Goal: Transaction & Acquisition: Subscribe to service/newsletter

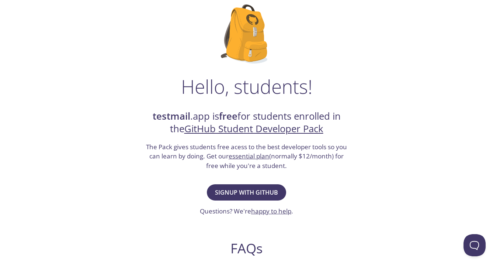
scroll to position [123, 0]
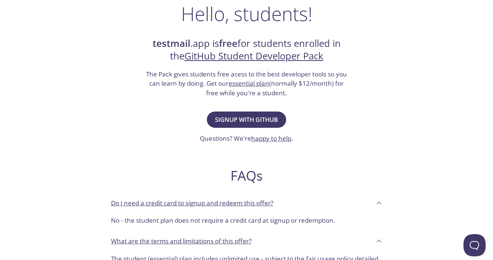
drag, startPoint x: 122, startPoint y: 25, endPoint x: 125, endPoint y: 103, distance: 77.5
click at [125, 103] on div "Hello, students! testmail .app is free for students enrolled in the GitHub Stud…" at bounding box center [247, 145] width 360 height 450
click at [127, 119] on div "Hello, students! testmail .app is free for students enrolled in the GitHub Stud…" at bounding box center [247, 145] width 360 height 450
click at [251, 122] on span "Signup with GitHub" at bounding box center [246, 119] width 63 height 10
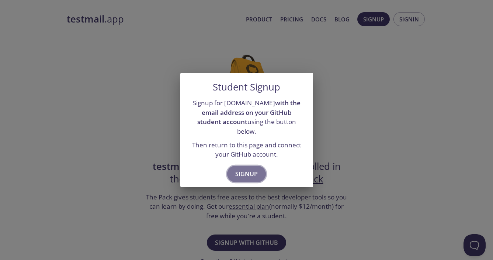
click at [246, 169] on span "Signup" at bounding box center [246, 174] width 23 height 10
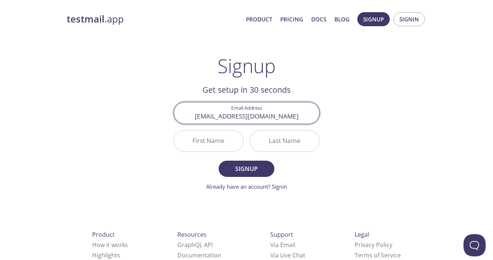
type input "[EMAIL_ADDRESS][DOMAIN_NAME]"
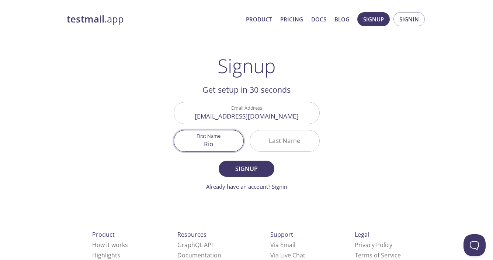
type input "Rio"
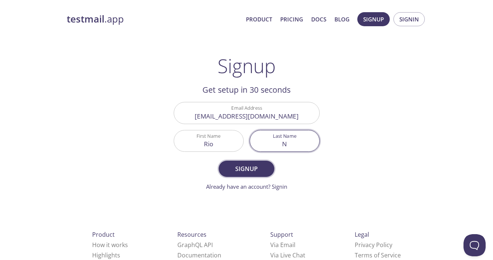
type input "N"
click at [264, 169] on span "Signup" at bounding box center [246, 168] width 39 height 10
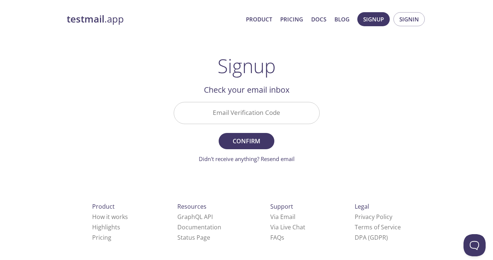
click at [238, 106] on input "Email Verification Code" at bounding box center [246, 112] width 145 height 21
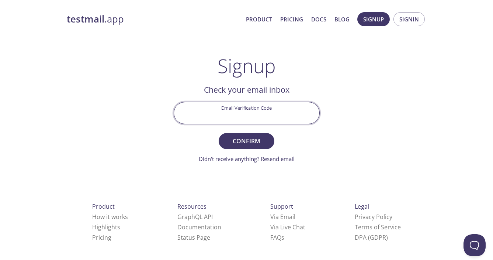
paste input "167957V"
type input "167957V"
click at [238, 149] on form "Email Verification Code 167957V Confirm Didn't receive anything? Resend email" at bounding box center [247, 132] width 146 height 61
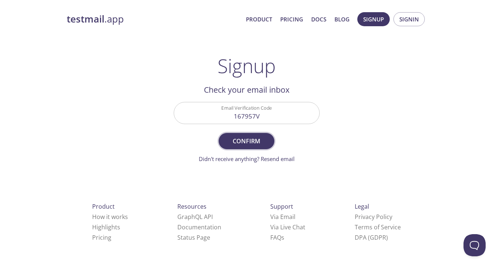
click at [237, 140] on span "Confirm" at bounding box center [246, 141] width 39 height 10
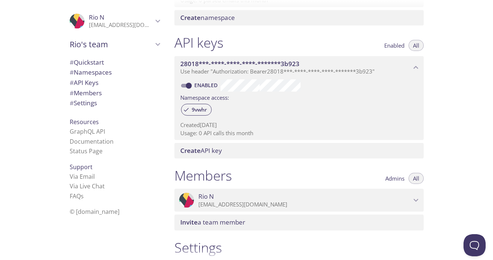
scroll to position [265, 0]
